Goal: Transaction & Acquisition: Purchase product/service

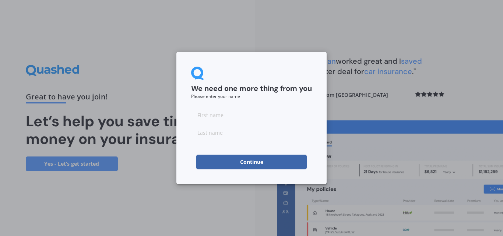
click at [196, 116] on input at bounding box center [251, 115] width 121 height 15
type input "[PERSON_NAME]"
click at [209, 135] on input at bounding box center [251, 132] width 121 height 15
type input "M"
click at [248, 162] on button "Continue" at bounding box center [251, 162] width 111 height 15
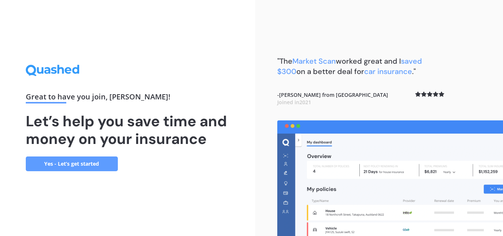
click at [70, 165] on link "Yes - Let’s get started" at bounding box center [72, 164] width 92 height 15
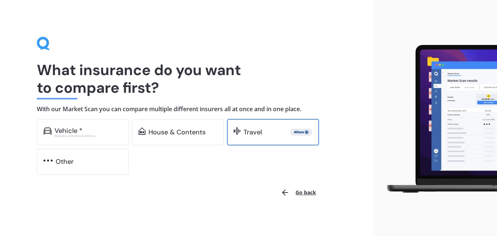
click at [263, 137] on div "Travel" at bounding box center [273, 132] width 92 height 27
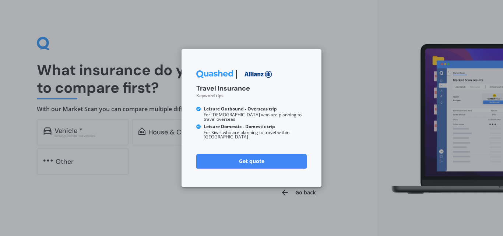
click at [200, 127] on icon at bounding box center [198, 126] width 3 height 3
click at [246, 154] on link "Get quote" at bounding box center [251, 161] width 111 height 15
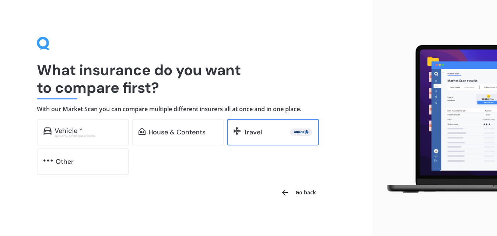
scroll to position [2, 0]
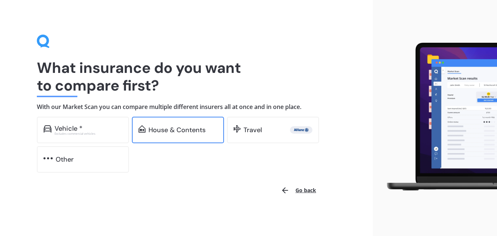
click at [172, 133] on div "House & Contents" at bounding box center [176, 129] width 57 height 7
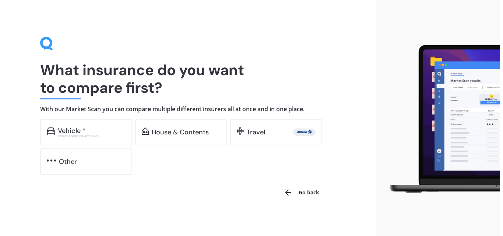
scroll to position [2, 0]
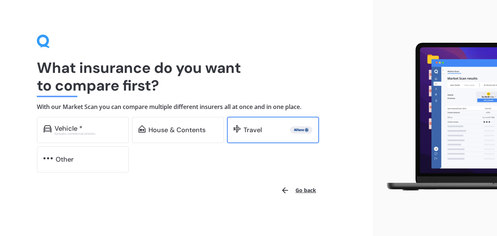
click at [269, 134] on div "Travel" at bounding box center [273, 130] width 92 height 27
